Goal: Find specific page/section

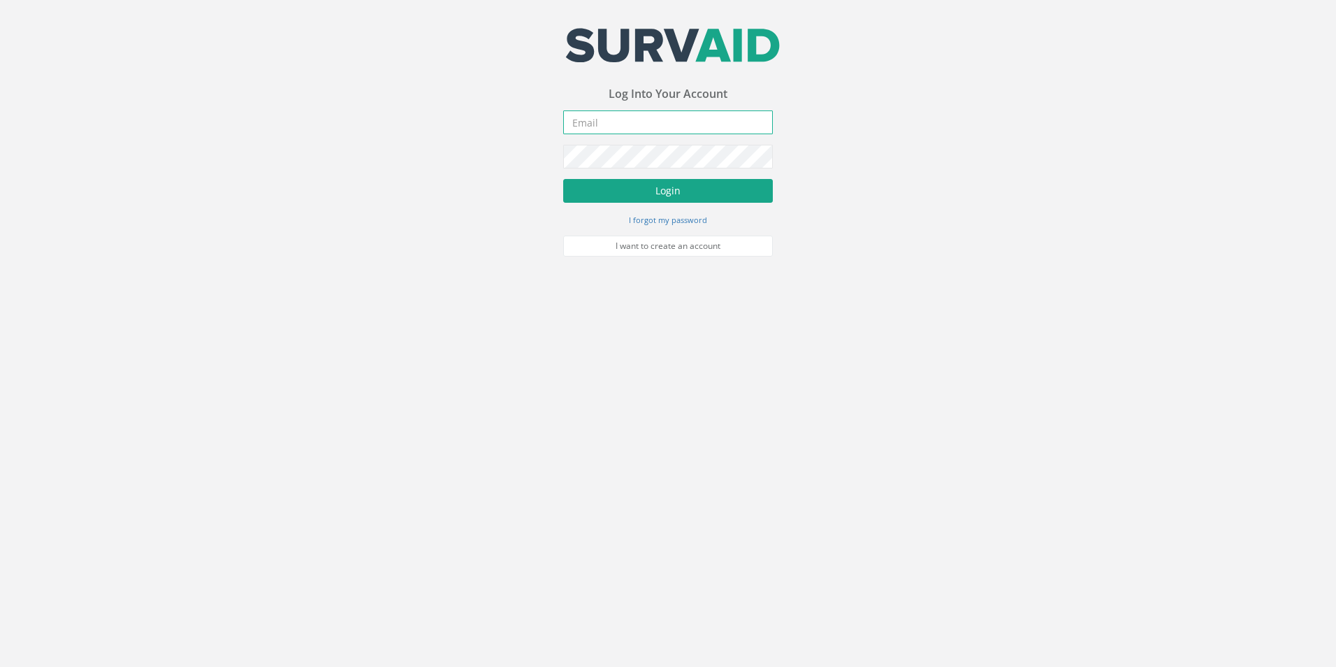
type input "[EMAIL_ADDRESS][DOMAIN_NAME]"
click at [672, 191] on button "Login" at bounding box center [668, 191] width 210 height 24
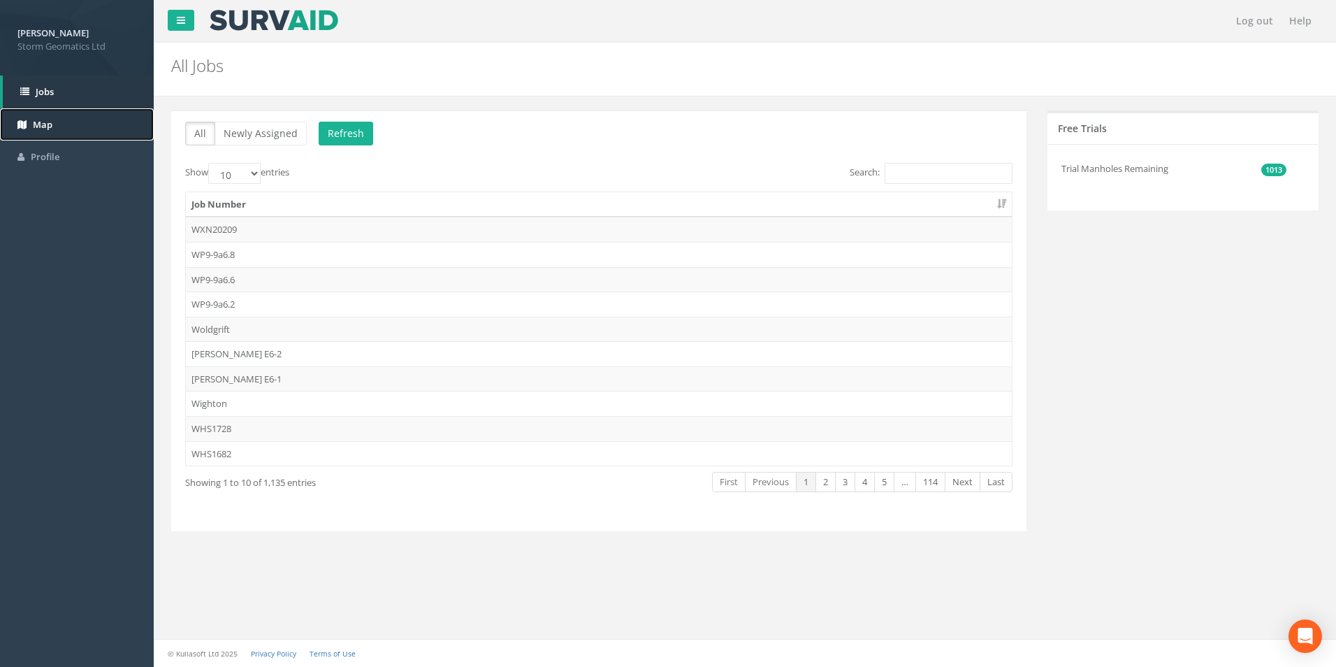
click at [46, 126] on span "Map" at bounding box center [43, 124] width 20 height 13
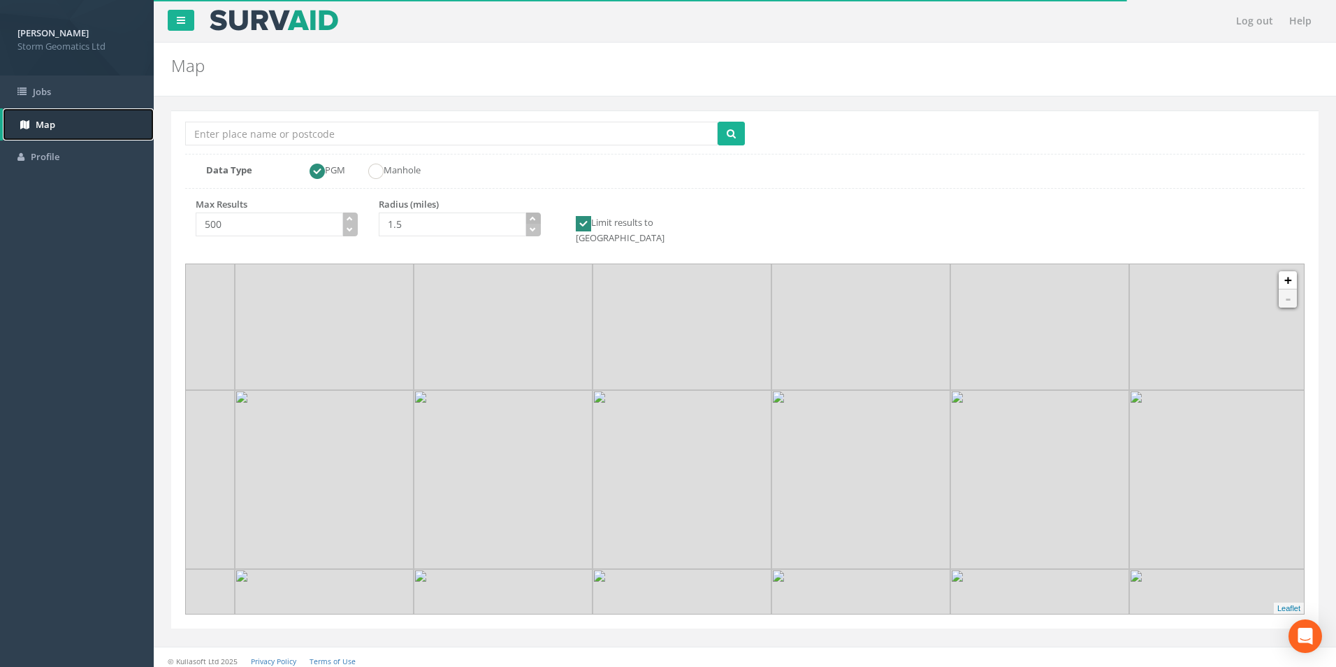
click at [532, 218] on icon "button" at bounding box center [533, 218] width 6 height 6
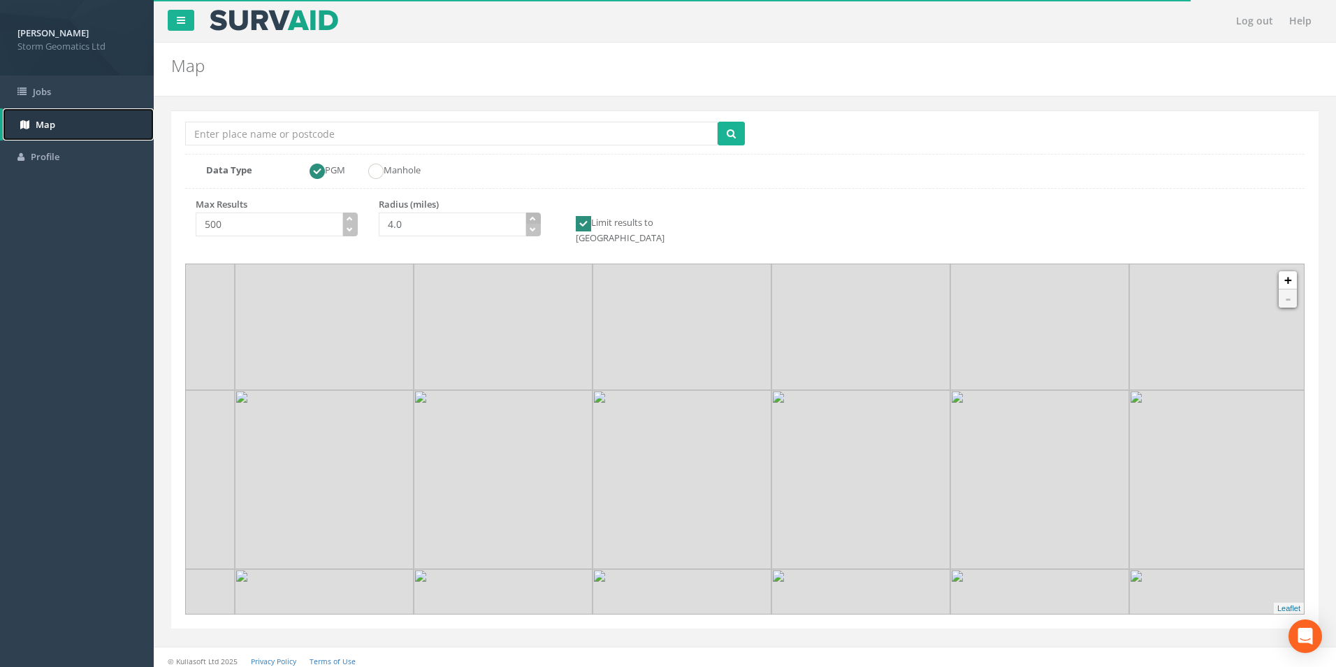
click at [532, 218] on icon "button" at bounding box center [533, 218] width 6 height 6
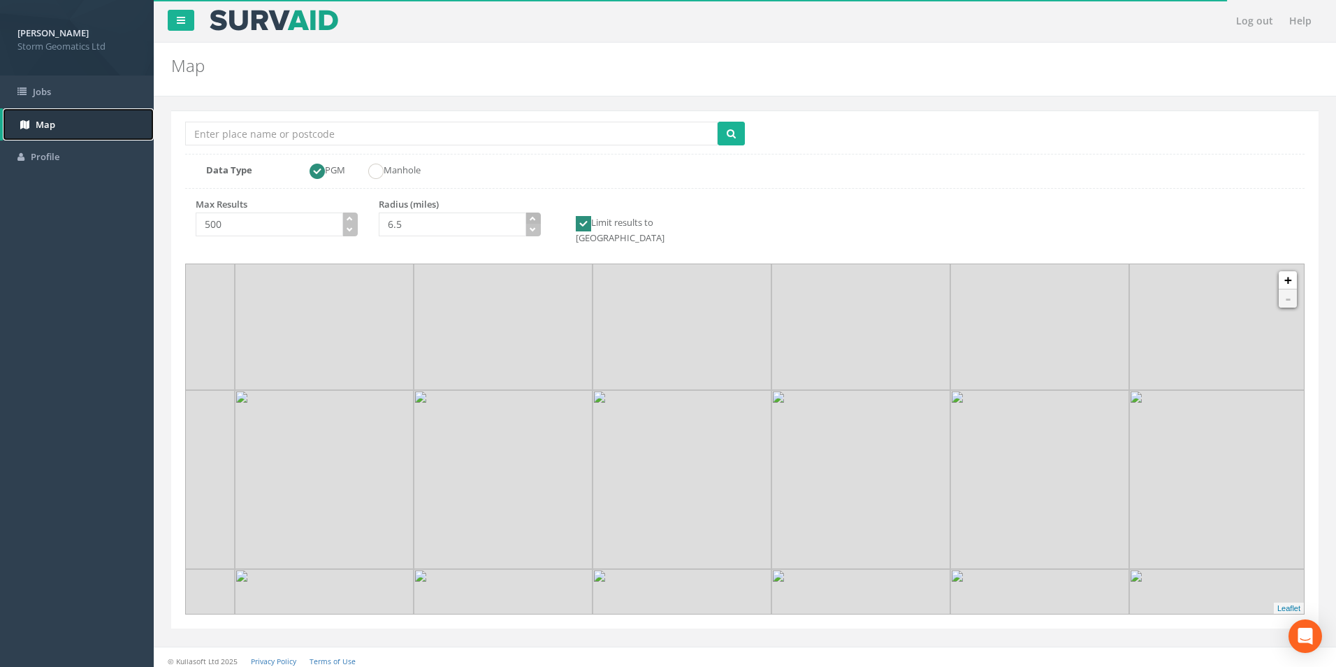
click at [532, 218] on icon "button" at bounding box center [533, 218] width 6 height 6
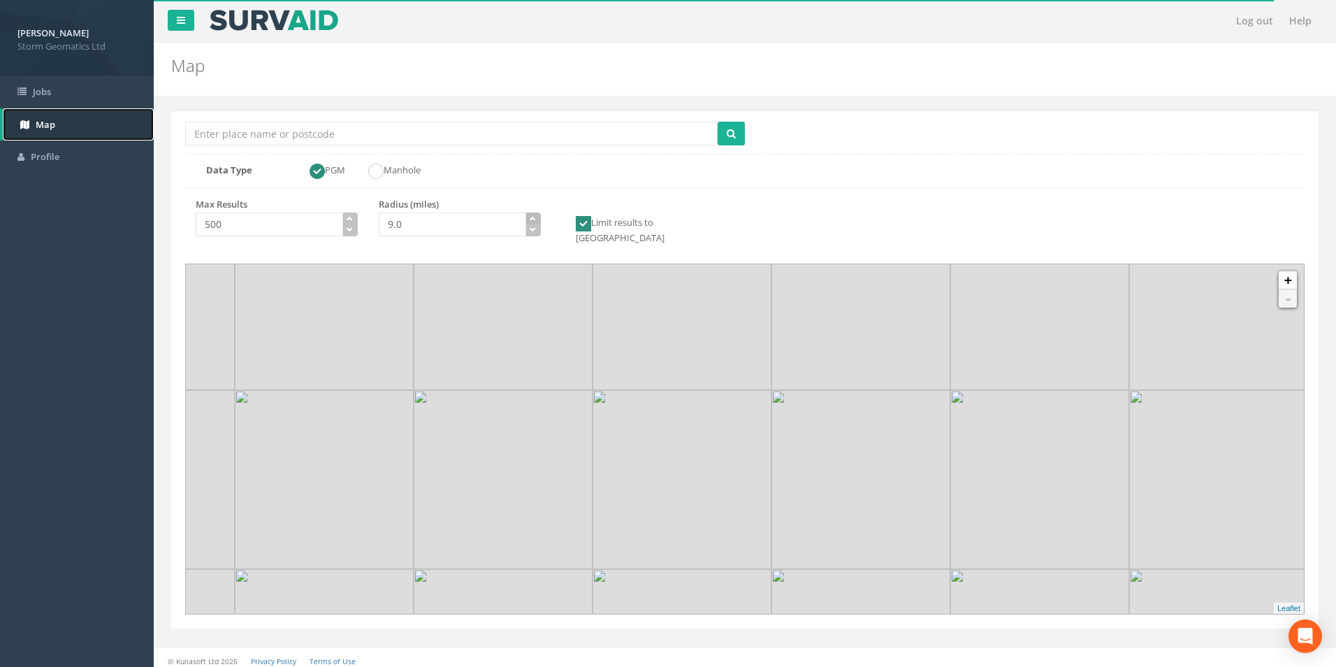
click at [532, 218] on icon "button" at bounding box center [533, 218] width 6 height 6
type input "10.0"
click at [532, 218] on icon "button" at bounding box center [533, 218] width 6 height 6
click at [1288, 271] on link "+" at bounding box center [1288, 280] width 18 height 18
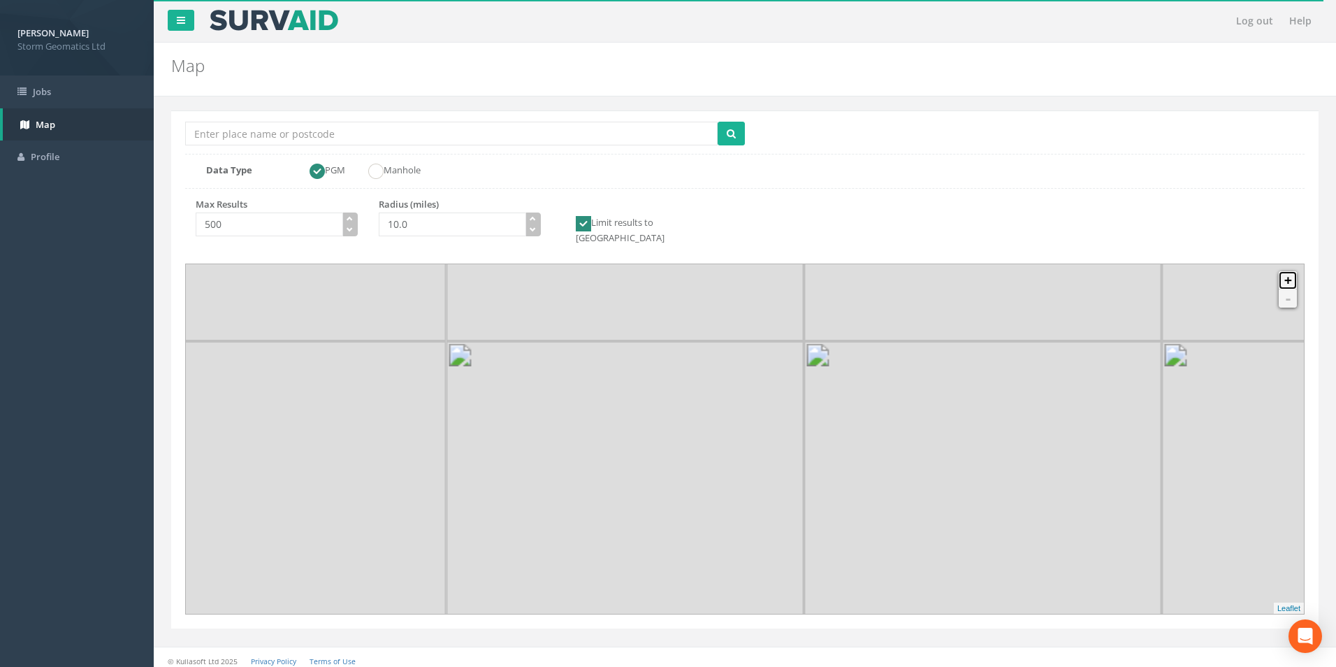
click at [1288, 271] on link "+" at bounding box center [1288, 280] width 18 height 18
drag, startPoint x: 856, startPoint y: 476, endPoint x: 911, endPoint y: 352, distance: 136.1
click at [911, 352] on img at bounding box center [832, 389] width 179 height 179
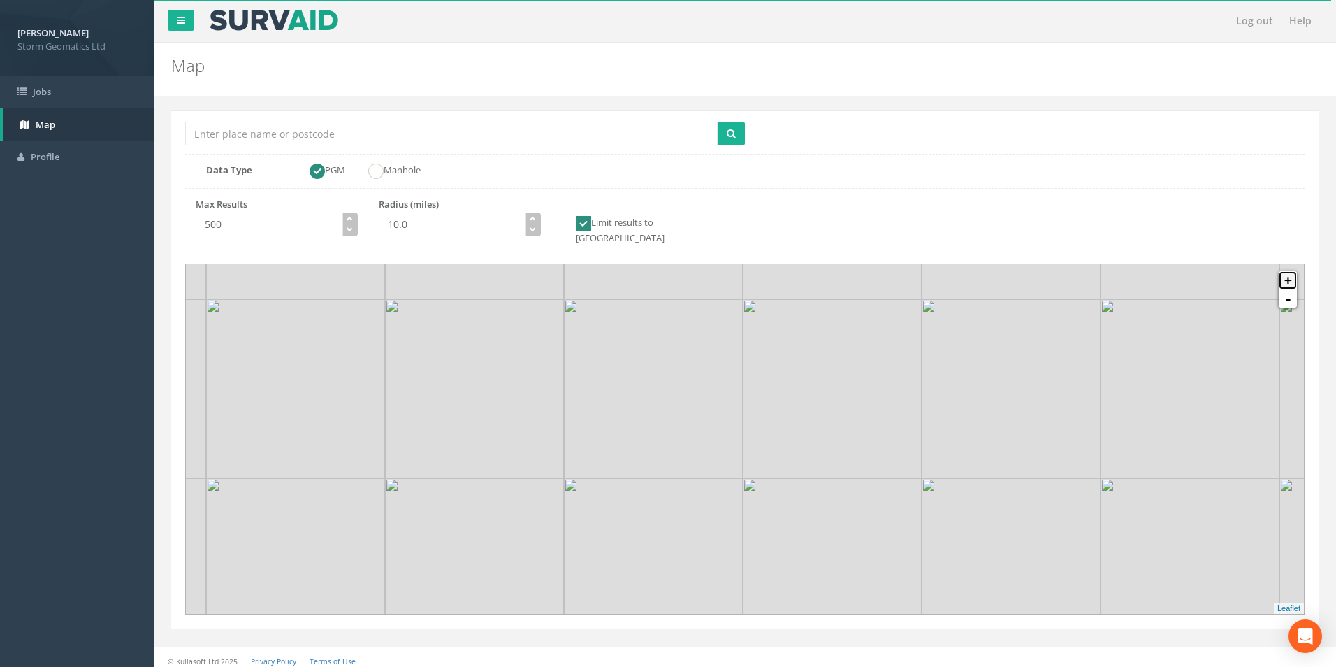
click at [1286, 273] on link "+" at bounding box center [1288, 280] width 18 height 18
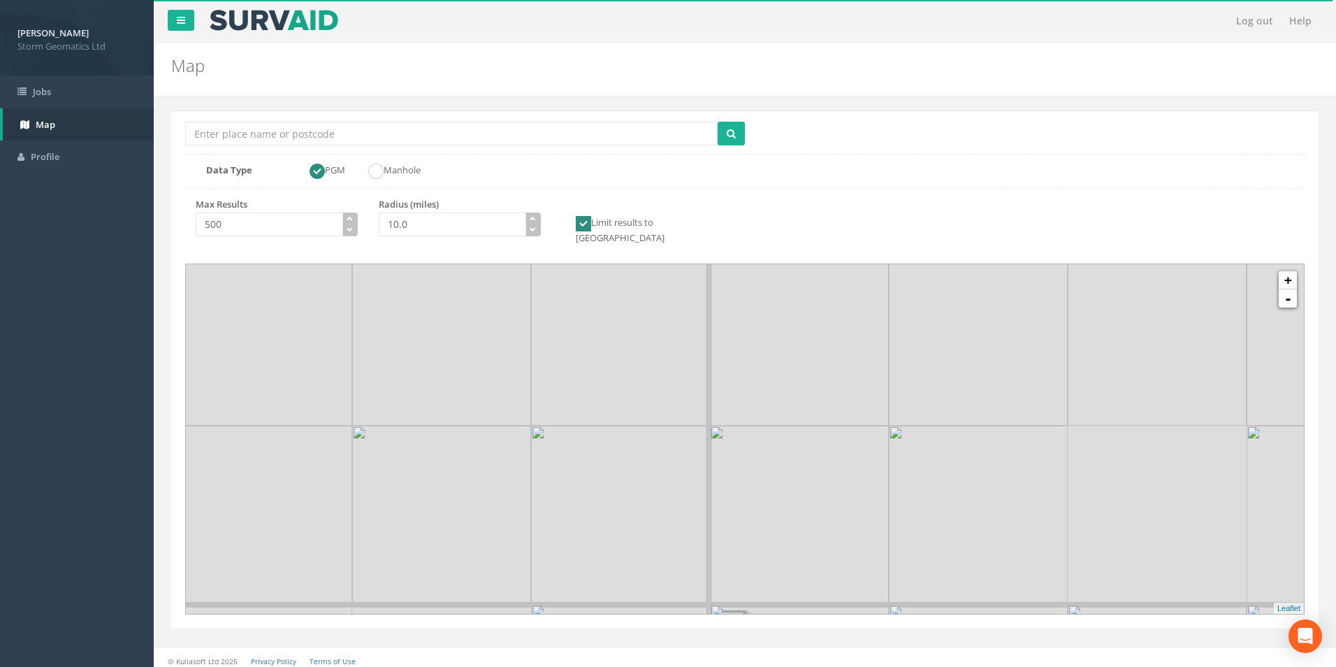
drag, startPoint x: 938, startPoint y: 490, endPoint x: 842, endPoint y: 518, distance: 100.6
click at [889, 519] on img at bounding box center [978, 514] width 179 height 179
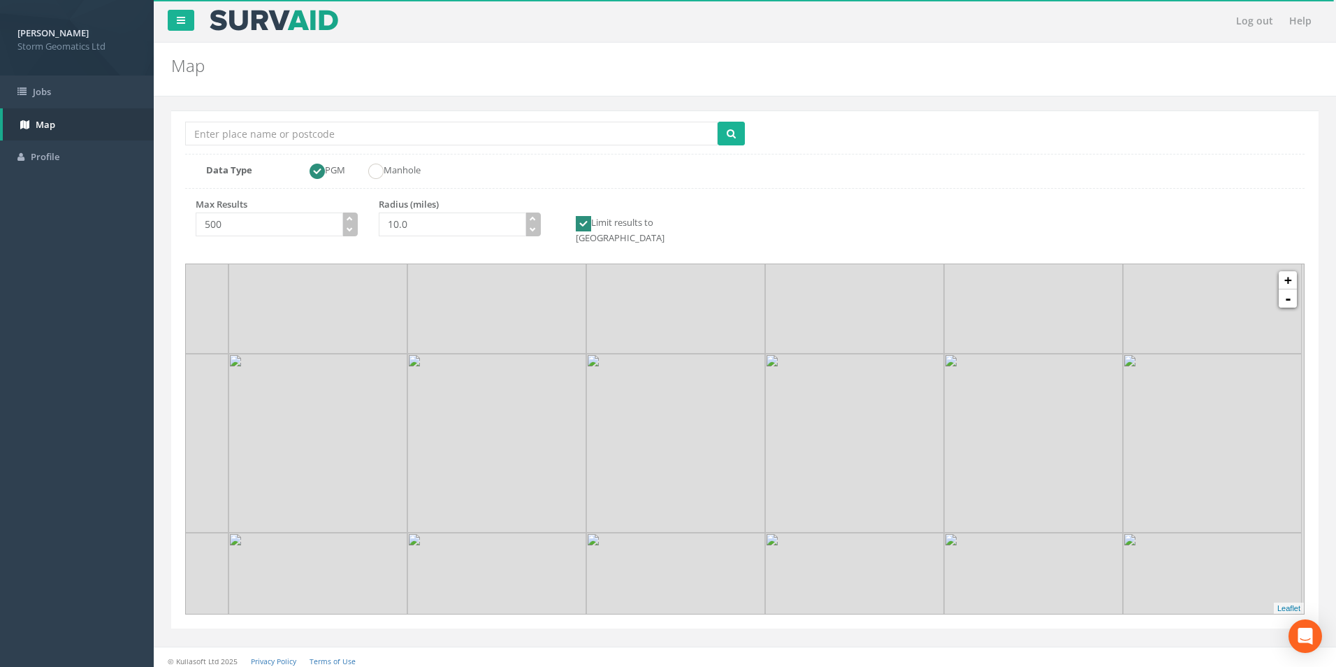
drag, startPoint x: 928, startPoint y: 476, endPoint x: 910, endPoint y: 549, distance: 75.4
click at [909, 558] on img at bounding box center [854, 621] width 179 height 179
drag, startPoint x: 956, startPoint y: 494, endPoint x: 956, endPoint y: 518, distance: 24.5
click at [956, 518] on img at bounding box center [1029, 489] width 179 height 179
drag, startPoint x: 970, startPoint y: 518, endPoint x: 1013, endPoint y: 411, distance: 115.7
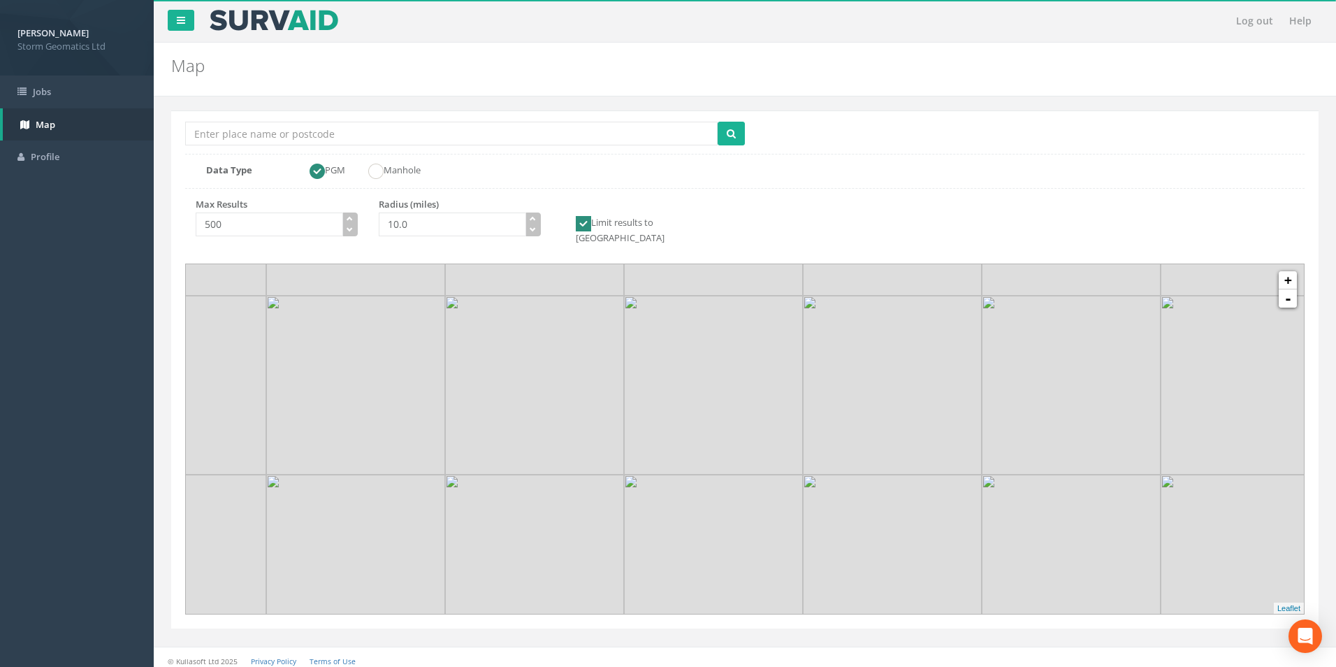
click at [1013, 411] on img at bounding box center [1071, 385] width 179 height 179
drag, startPoint x: 1027, startPoint y: 546, endPoint x: 989, endPoint y: 465, distance: 89.4
click at [989, 465] on img at bounding box center [1035, 491] width 179 height 179
drag, startPoint x: 896, startPoint y: 526, endPoint x: 1012, endPoint y: 490, distance: 121.5
click at [1012, 490] on img at bounding box center [963, 452] width 179 height 179
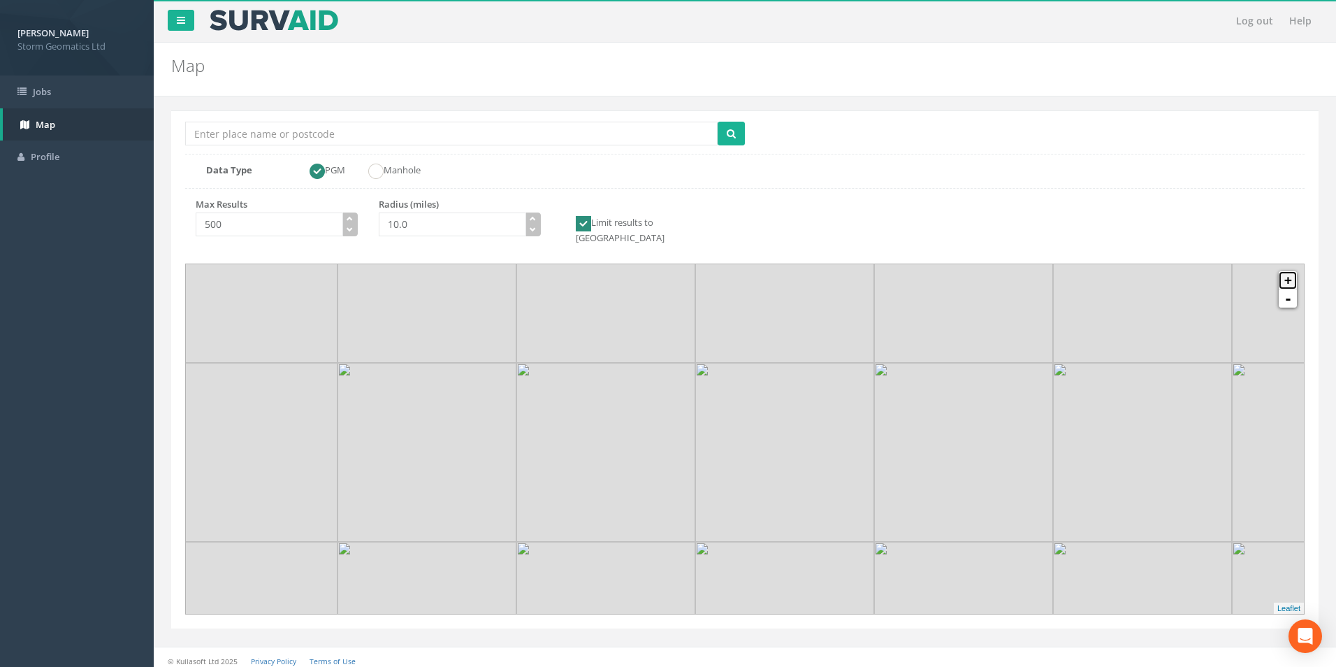
click at [1286, 271] on link "+" at bounding box center [1288, 280] width 18 height 18
drag, startPoint x: 991, startPoint y: 517, endPoint x: 1019, endPoint y: 386, distance: 133.6
click at [1019, 386] on img at bounding box center [1036, 451] width 179 height 179
click at [332, 130] on input "Location Search Box" at bounding box center [451, 134] width 532 height 24
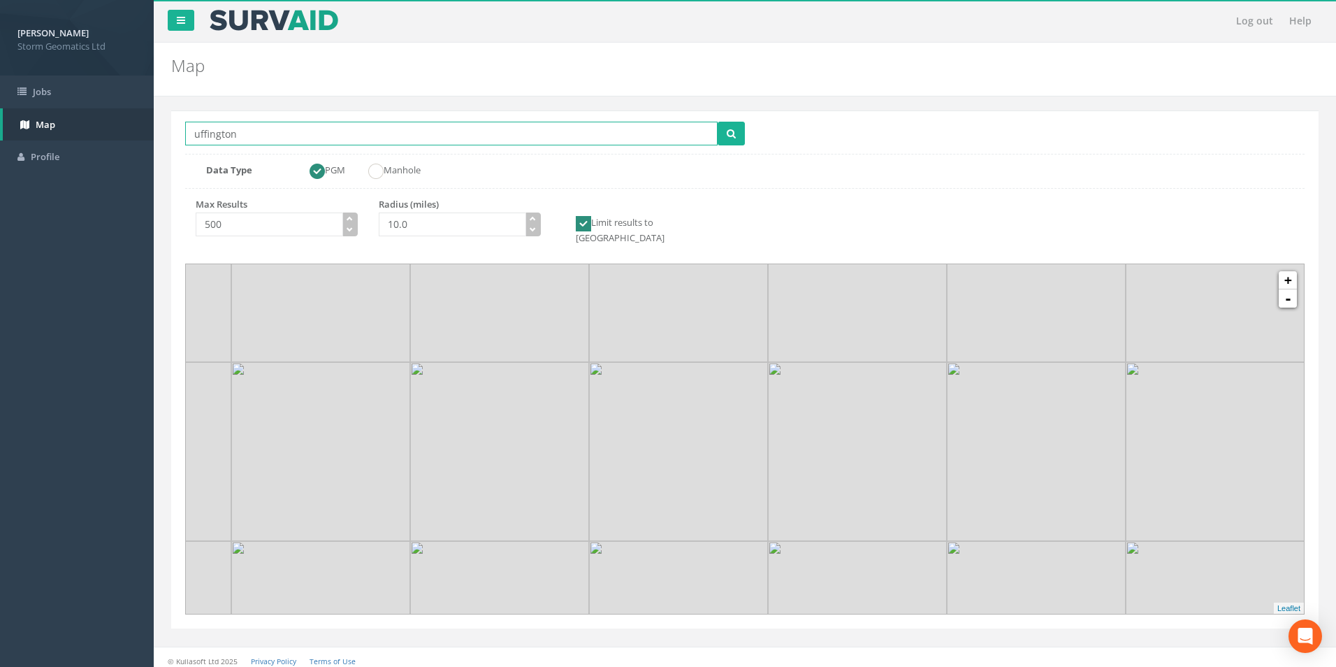
click at [197, 135] on input "uffington" at bounding box center [451, 134] width 532 height 24
type input "Uffington"
click at [718, 122] on button "submit" at bounding box center [731, 134] width 27 height 24
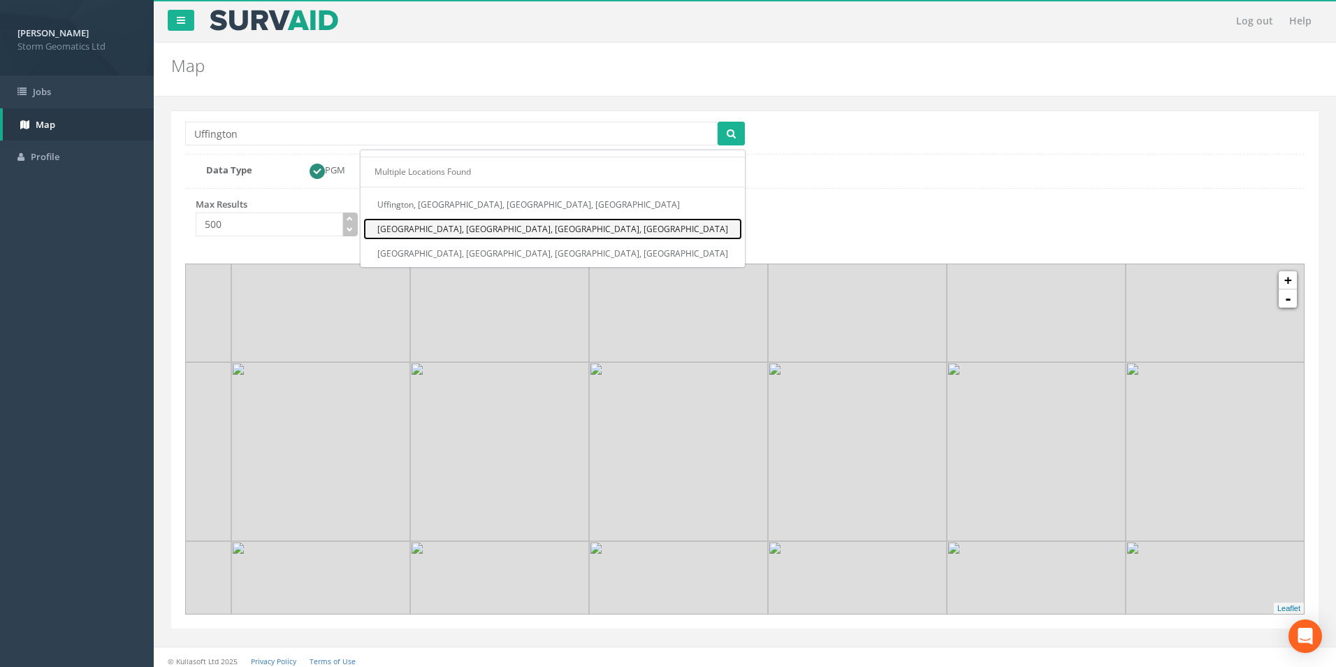
click at [674, 231] on link "[GEOGRAPHIC_DATA], [GEOGRAPHIC_DATA], [GEOGRAPHIC_DATA], [GEOGRAPHIC_DATA]" at bounding box center [552, 229] width 379 height 22
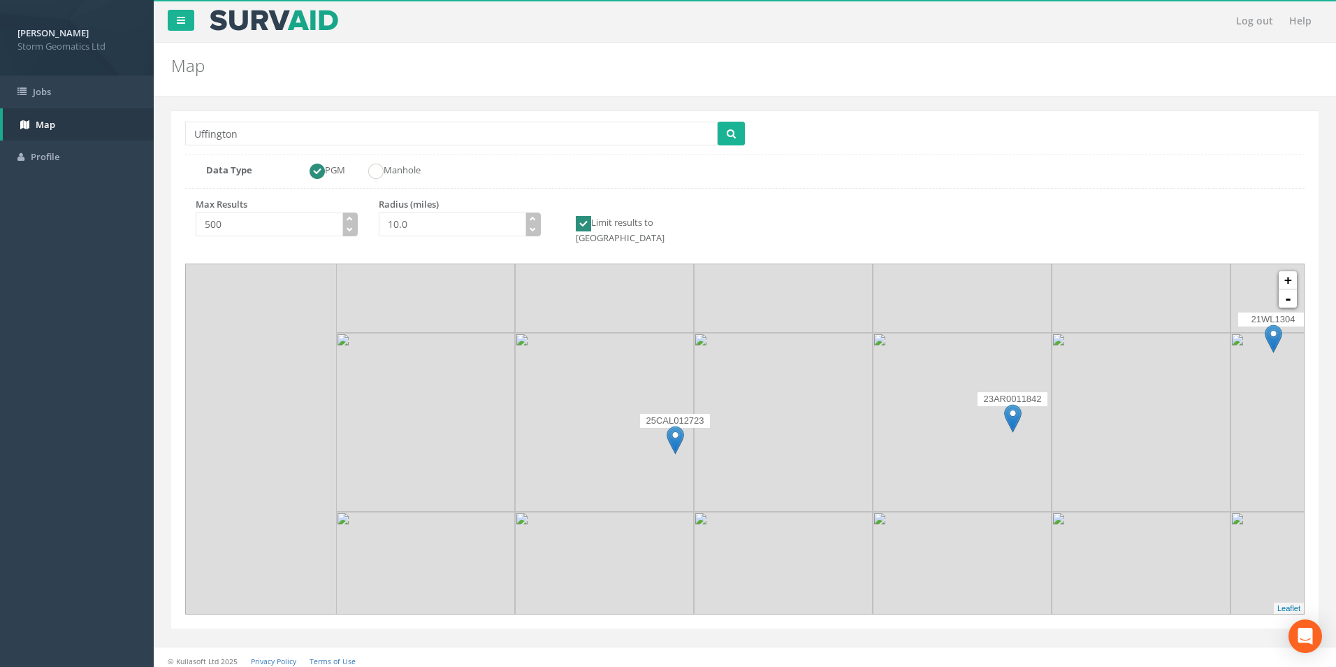
drag, startPoint x: 459, startPoint y: 509, endPoint x: 689, endPoint y: 474, distance: 232.4
click at [689, 474] on img at bounding box center [604, 422] width 179 height 179
click at [674, 425] on img at bounding box center [675, 439] width 17 height 29
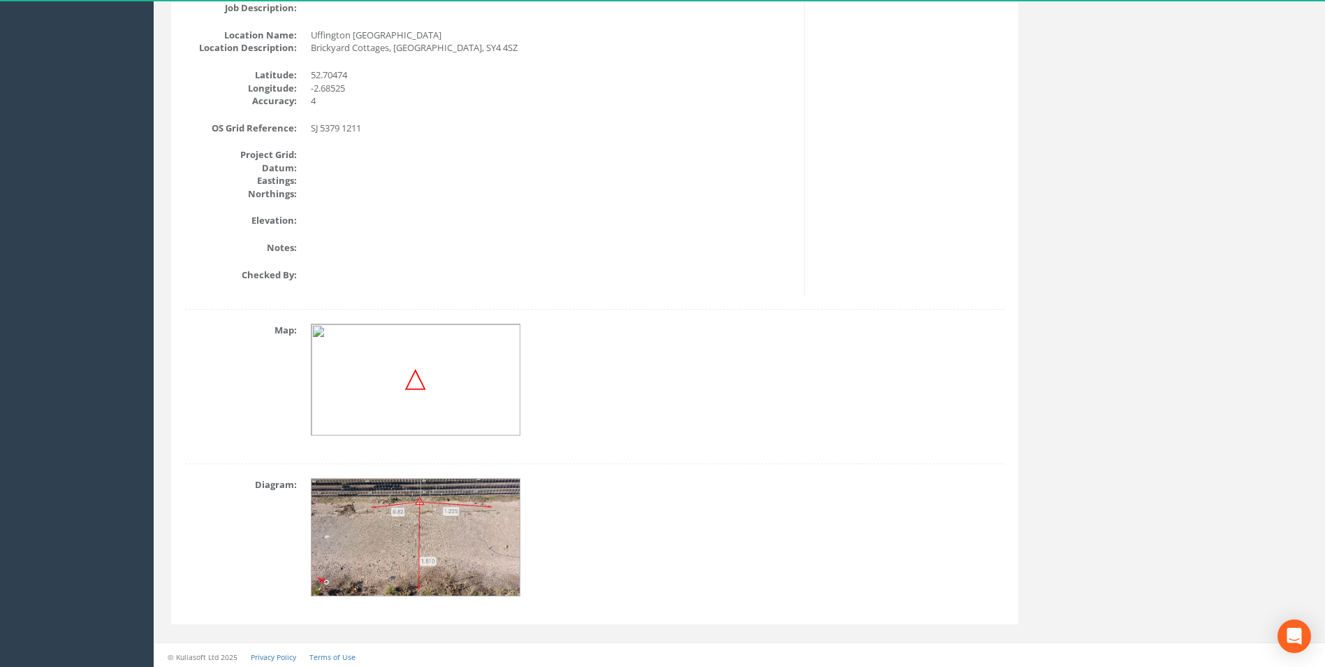
scroll to position [358, 0]
